Goal: Task Accomplishment & Management: Complete application form

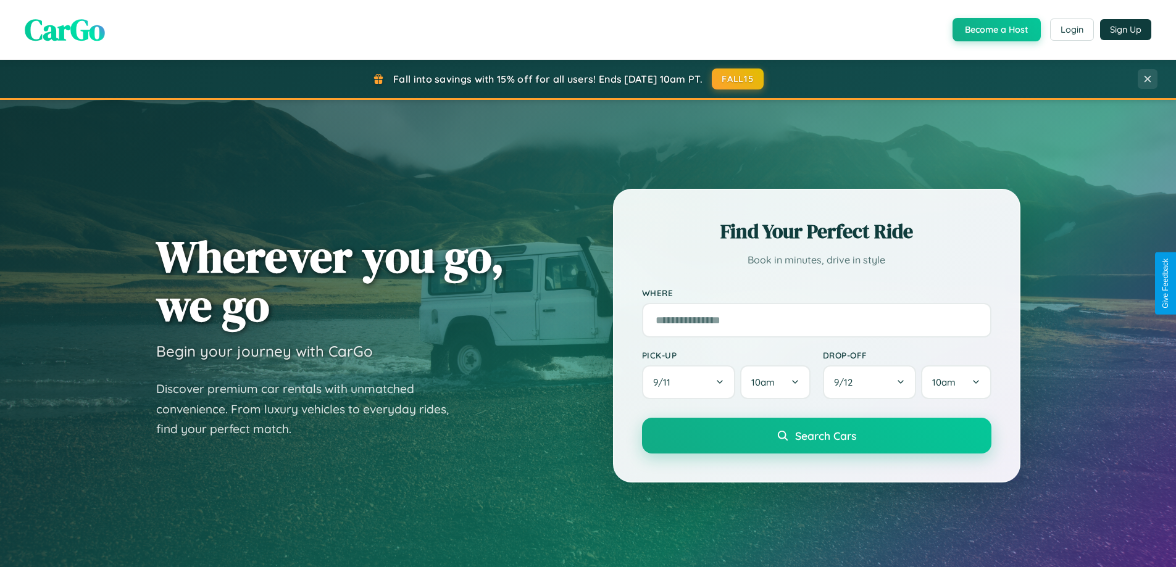
scroll to position [849, 0]
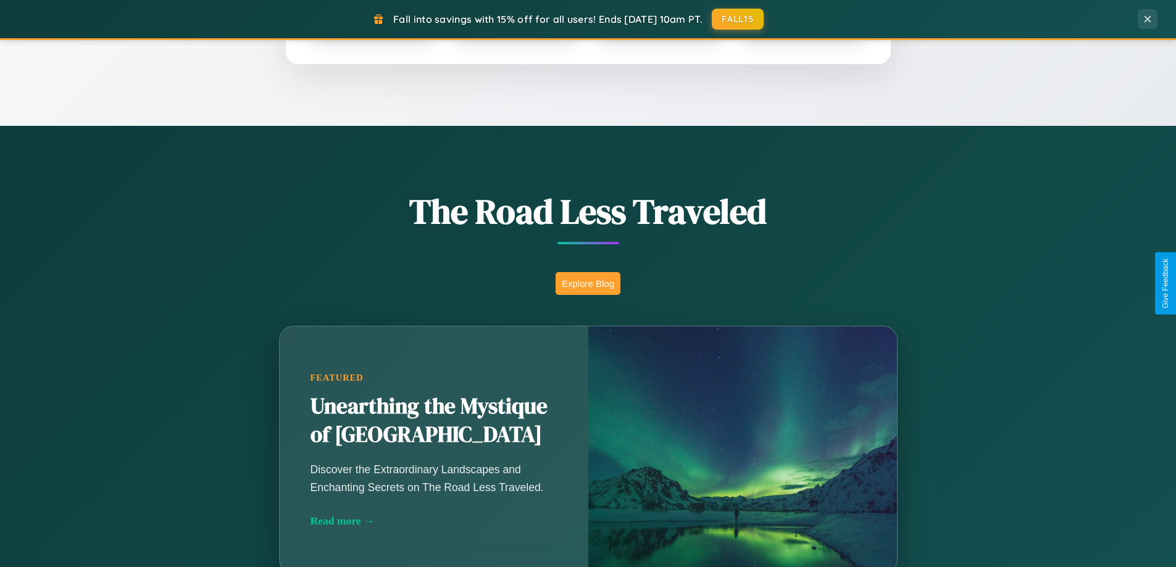
click at [588, 283] on button "Explore Blog" at bounding box center [587, 283] width 65 height 23
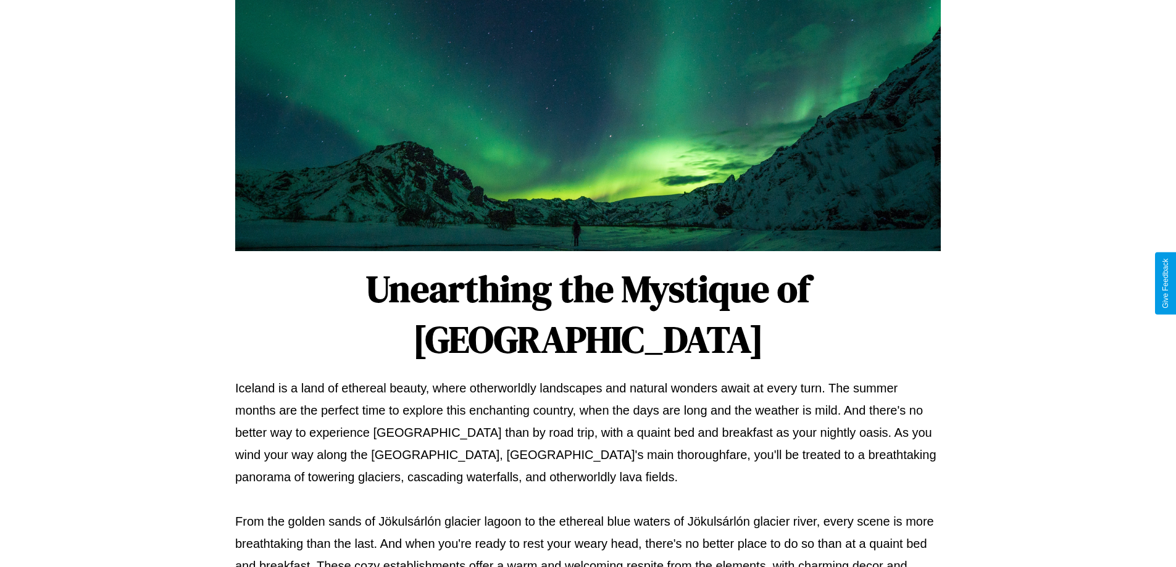
scroll to position [399, 0]
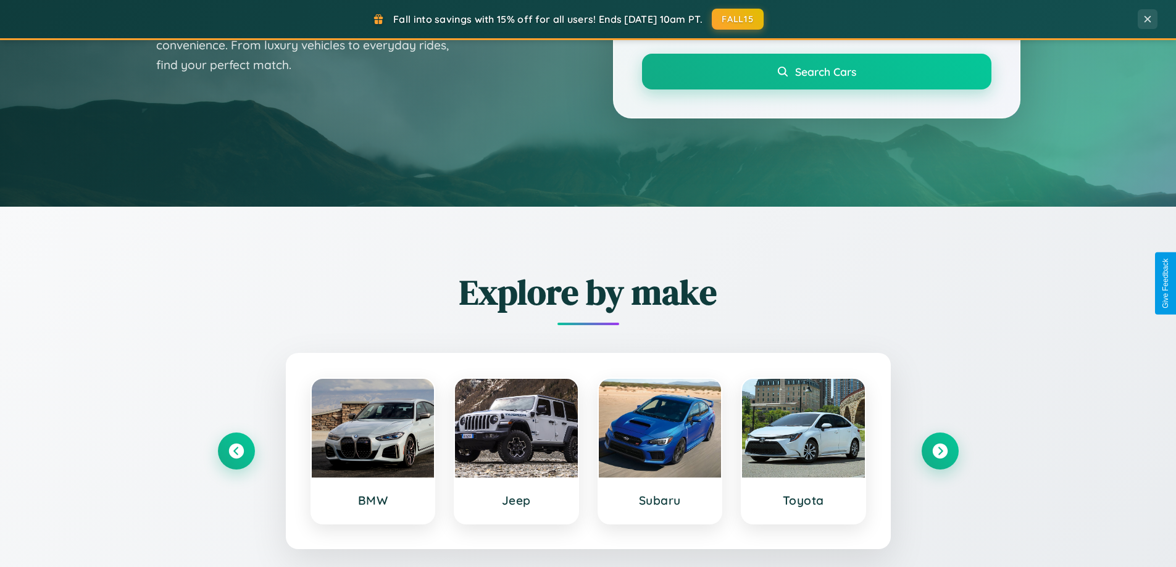
scroll to position [1983, 0]
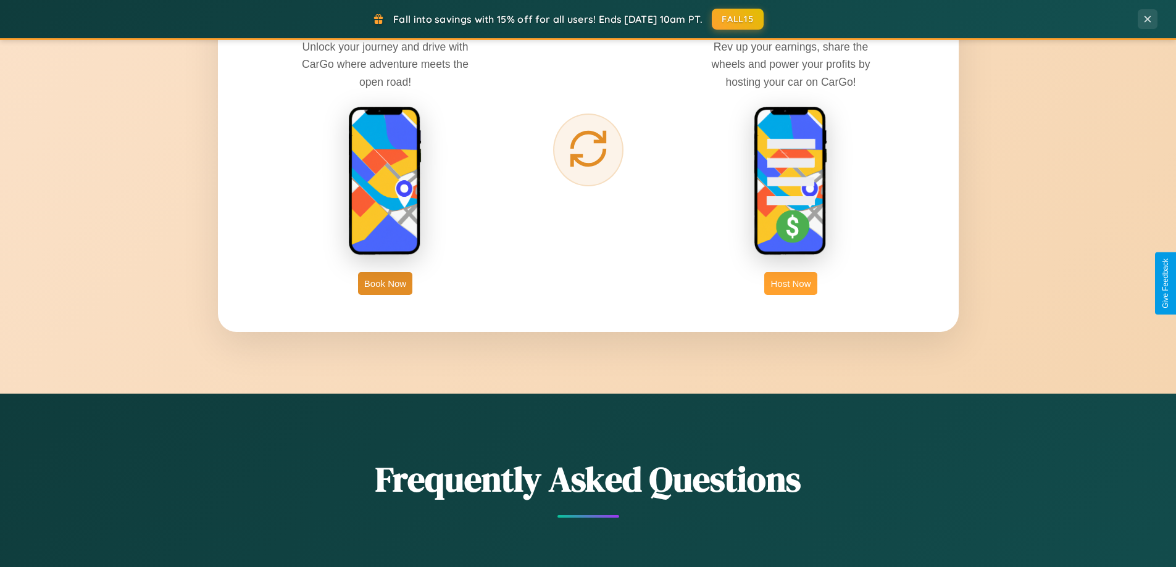
click at [791, 283] on button "Host Now" at bounding box center [790, 283] width 52 height 23
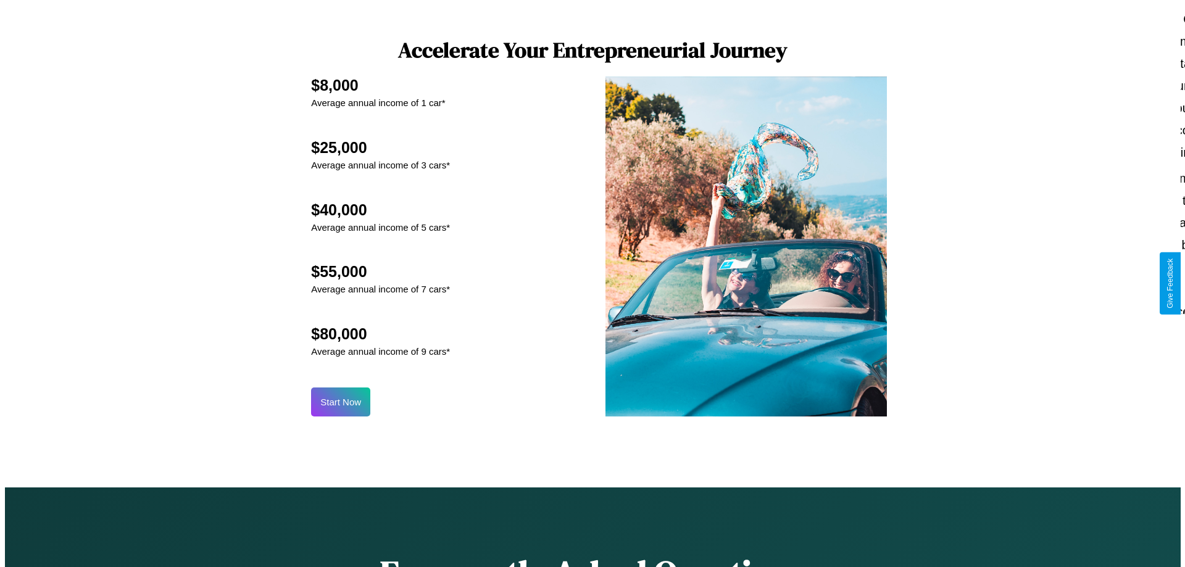
scroll to position [1287, 0]
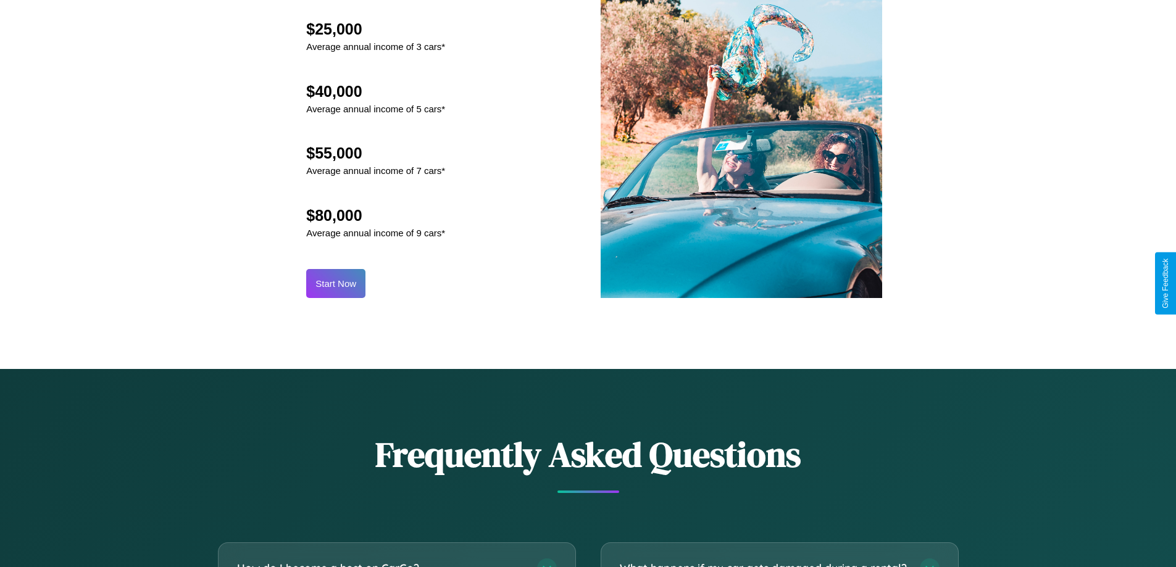
click at [336, 283] on button "Start Now" at bounding box center [335, 283] width 59 height 29
